Goal: Transaction & Acquisition: Download file/media

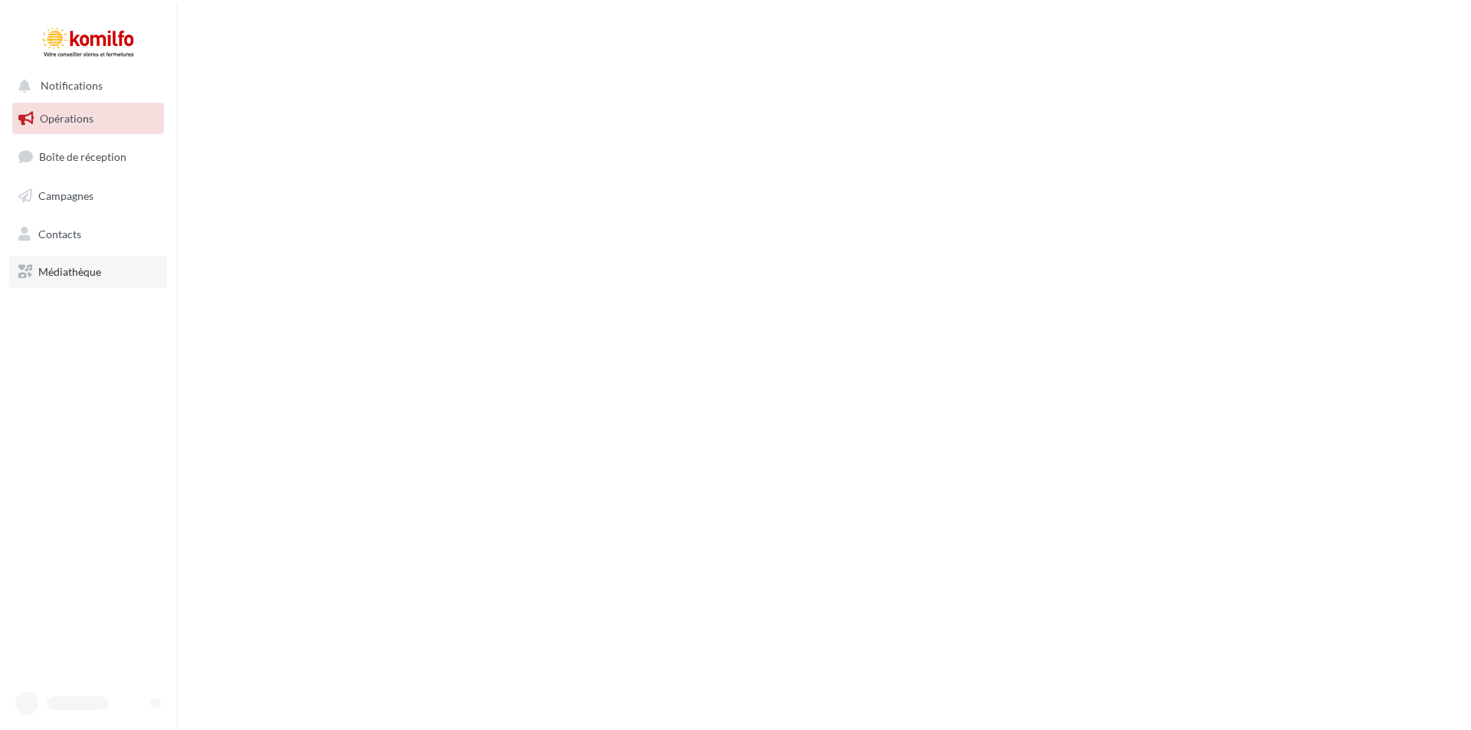
click at [71, 273] on span "Médiathèque" at bounding box center [69, 271] width 63 height 13
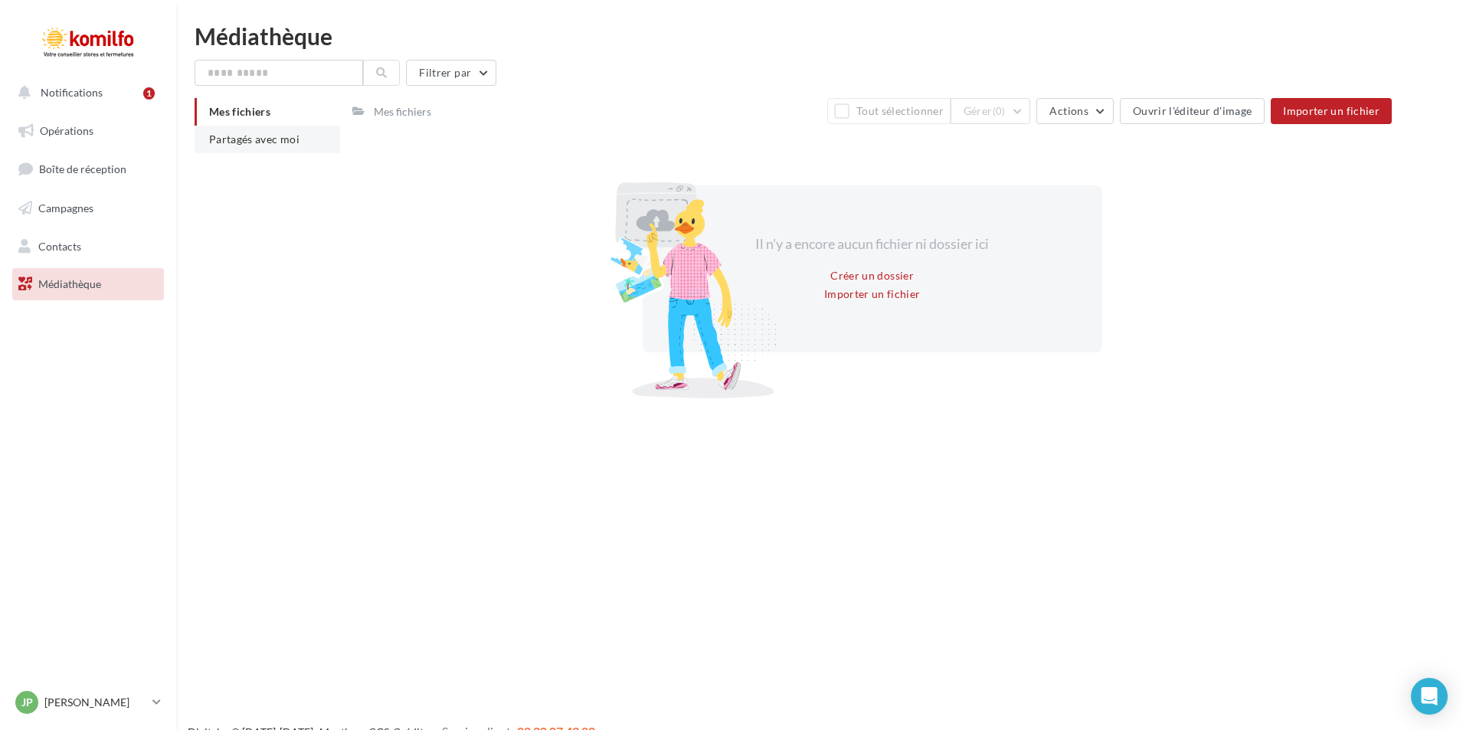
click at [289, 137] on span "Partagés avec moi" at bounding box center [254, 139] width 90 height 13
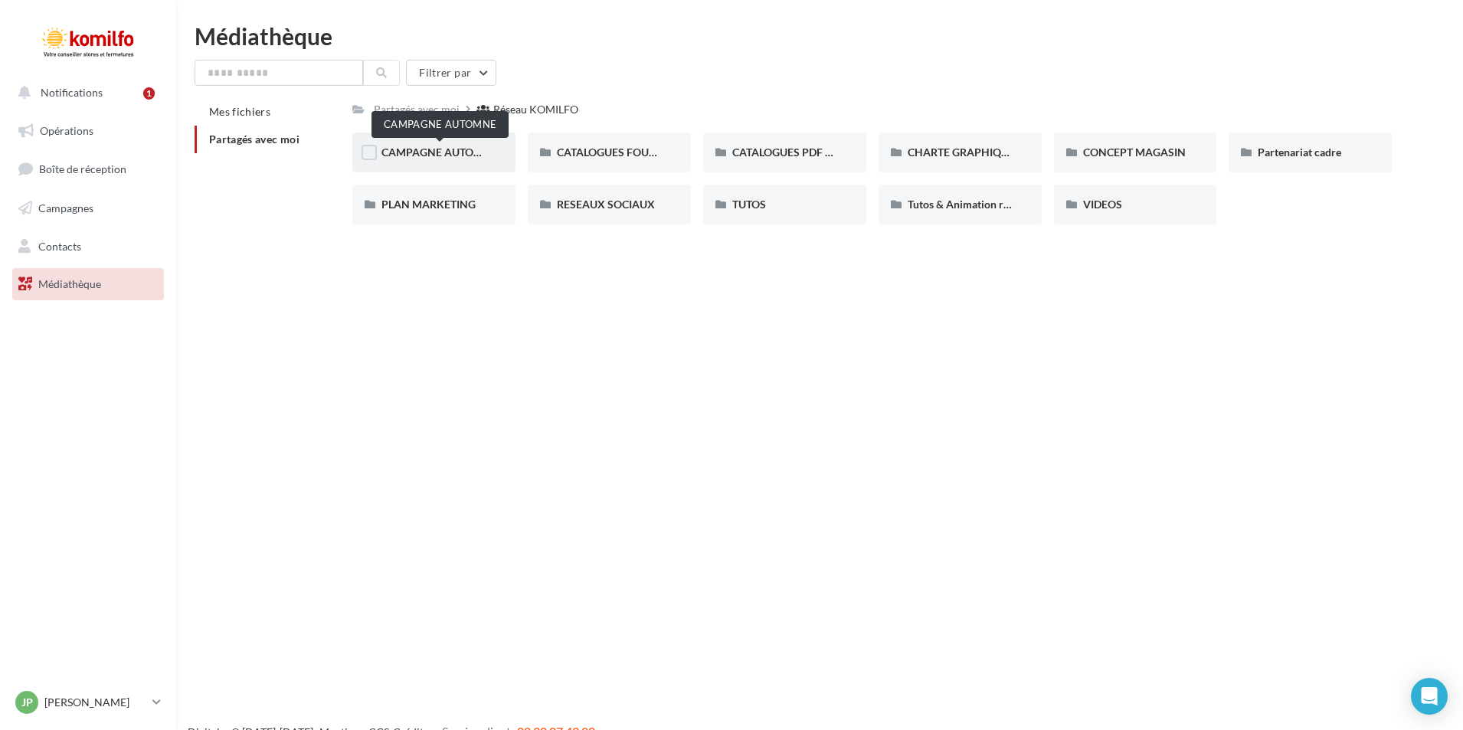
click at [467, 155] on span "CAMPAGNE AUTOMNE" at bounding box center [440, 152] width 116 height 13
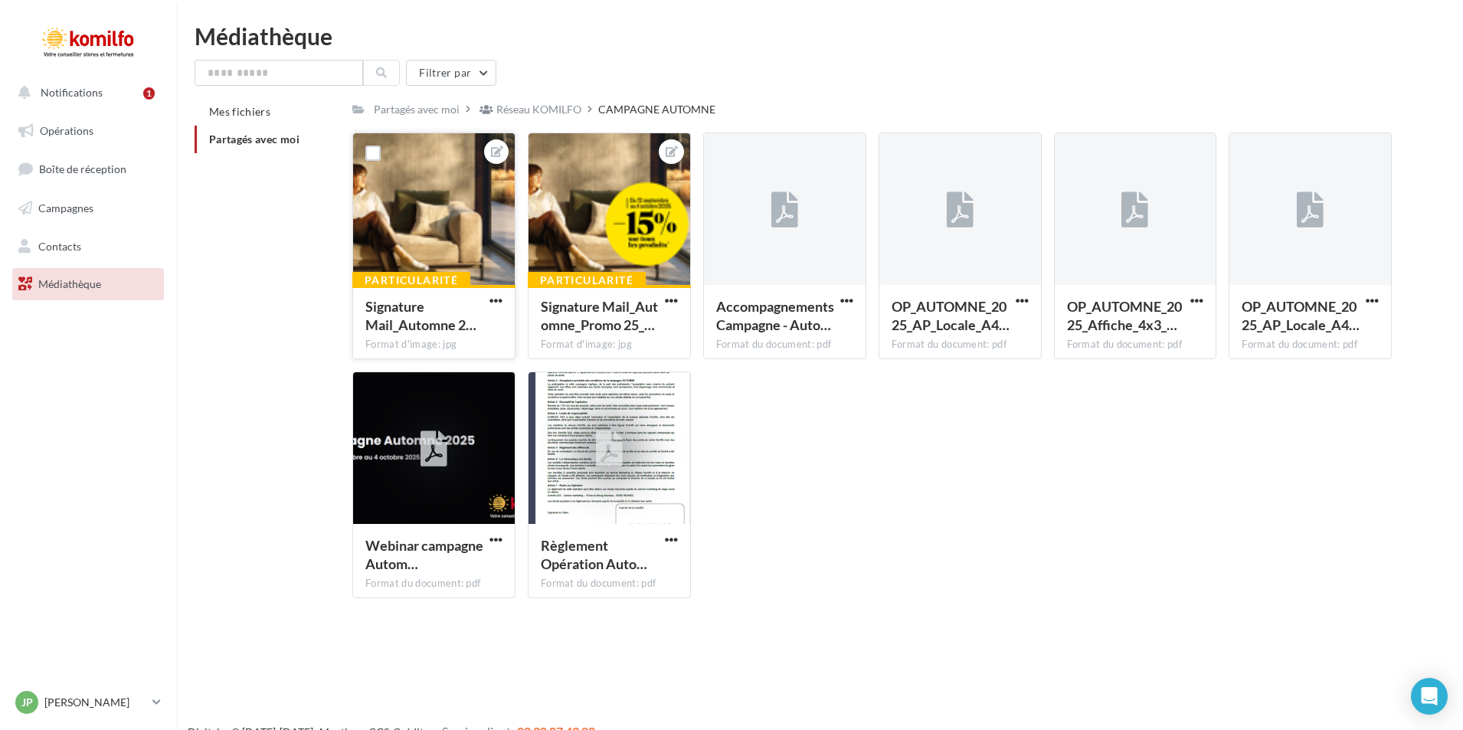
click at [420, 197] on div at bounding box center [434, 209] width 162 height 153
click at [443, 281] on div "Particularité" at bounding box center [411, 280] width 118 height 17
click at [429, 246] on div at bounding box center [434, 209] width 162 height 153
click at [375, 152] on label at bounding box center [372, 153] width 15 height 15
click at [499, 156] on icon at bounding box center [497, 151] width 12 height 11
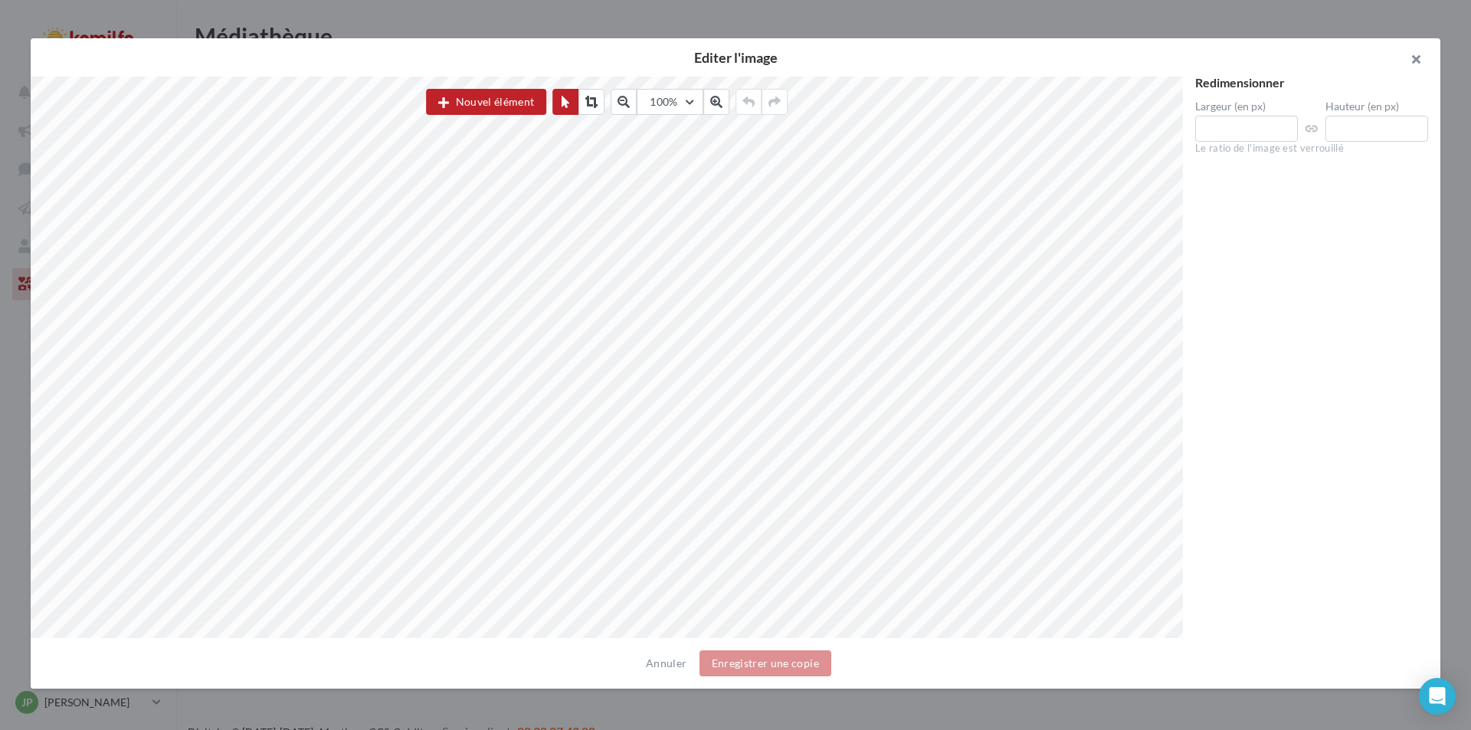
click at [1416, 61] on button "button" at bounding box center [1409, 61] width 61 height 46
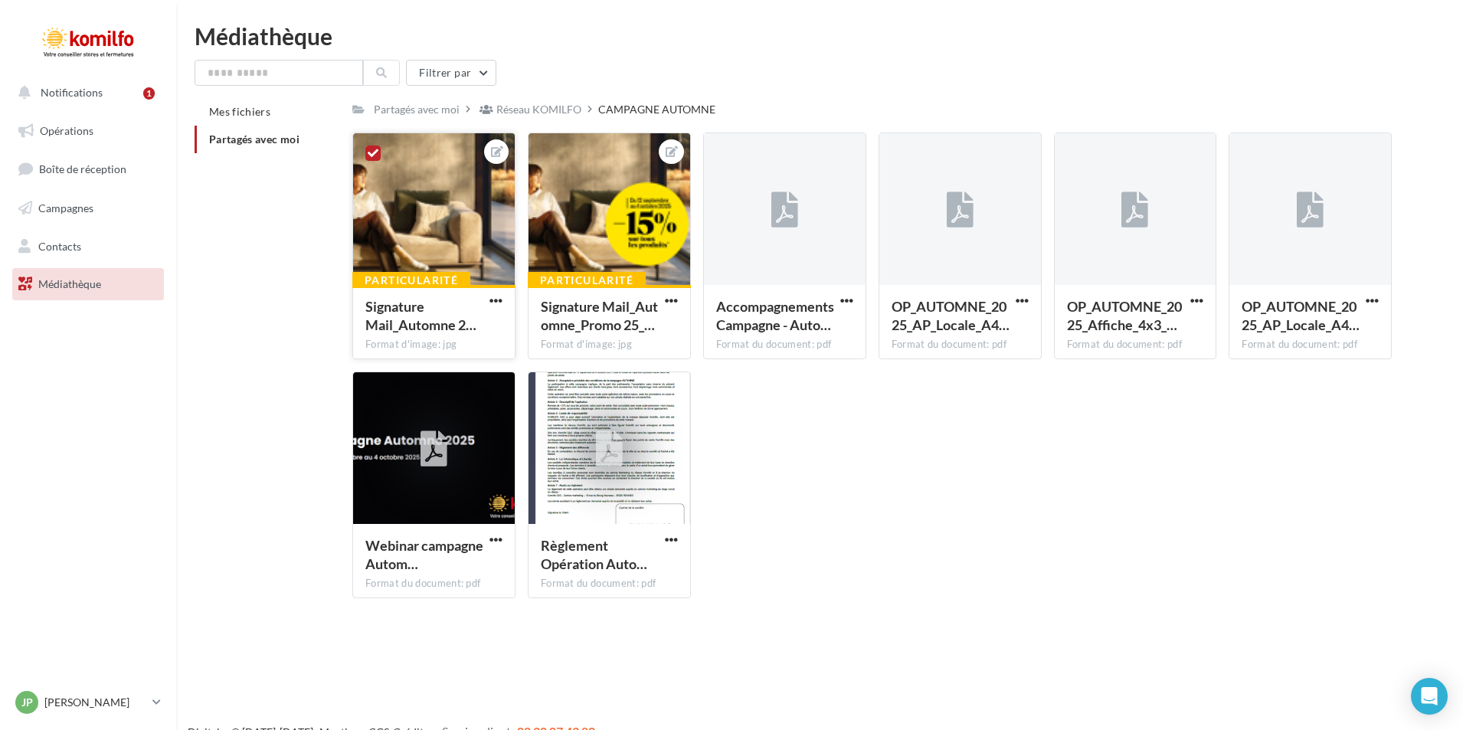
click at [368, 153] on icon at bounding box center [373, 153] width 11 height 11
click at [398, 215] on div at bounding box center [434, 209] width 162 height 153
click at [497, 295] on span "button" at bounding box center [496, 300] width 13 height 13
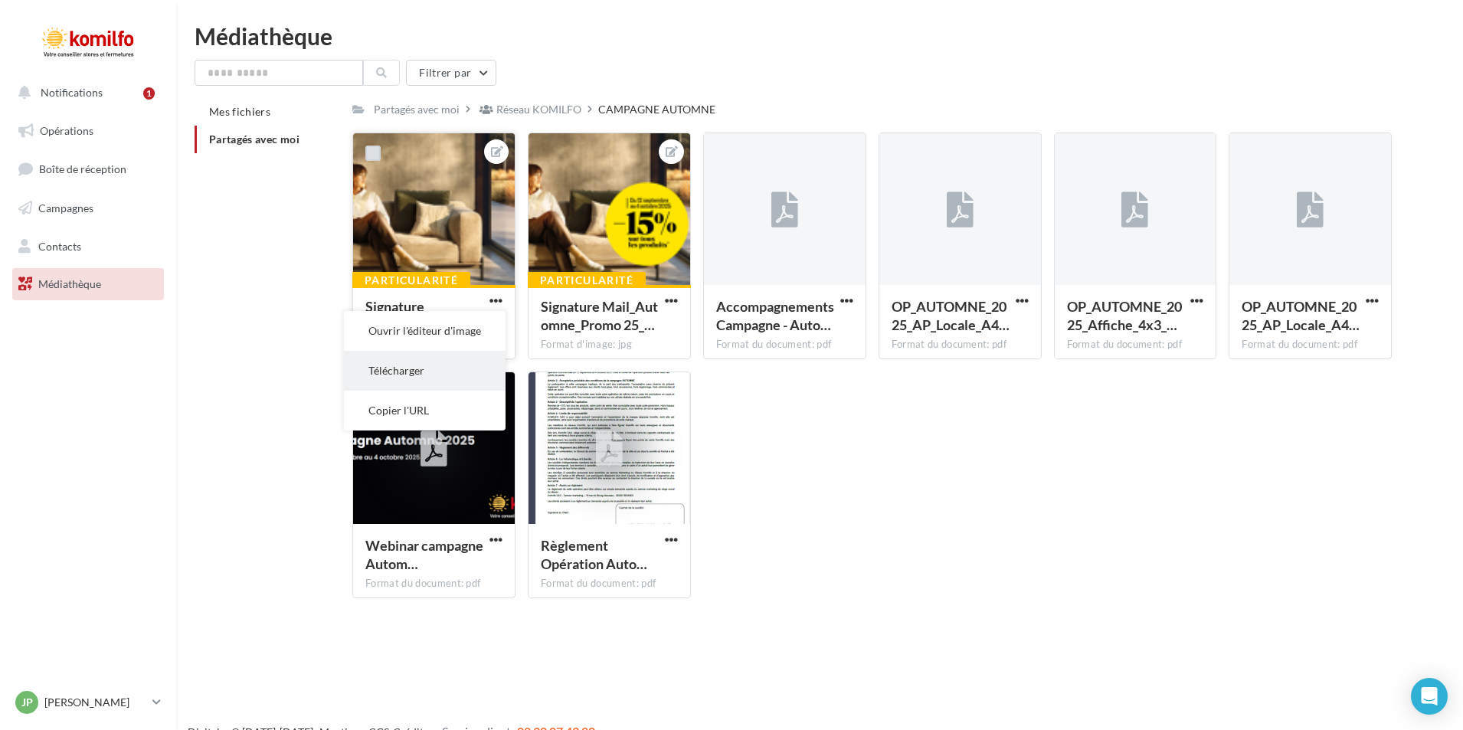
click at [413, 366] on button "Télécharger" at bounding box center [425, 371] width 162 height 40
